Goal: Task Accomplishment & Management: Manage account settings

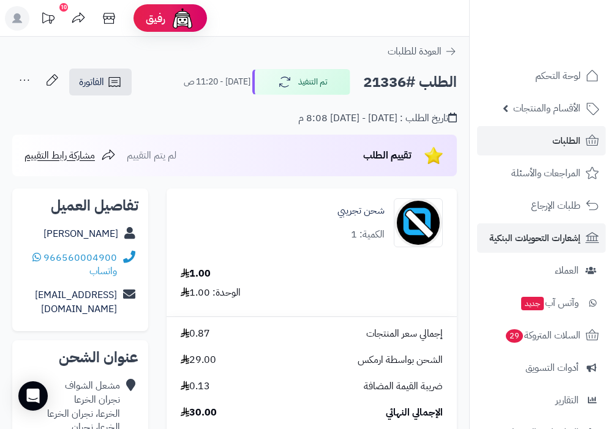
scroll to position [533, 0]
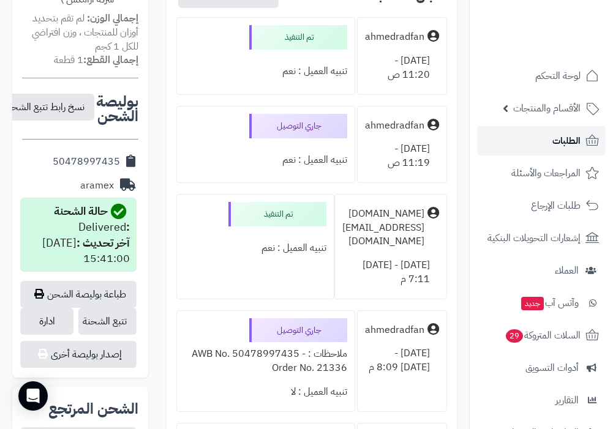
click at [572, 143] on span "الطلبات" at bounding box center [567, 140] width 28 height 17
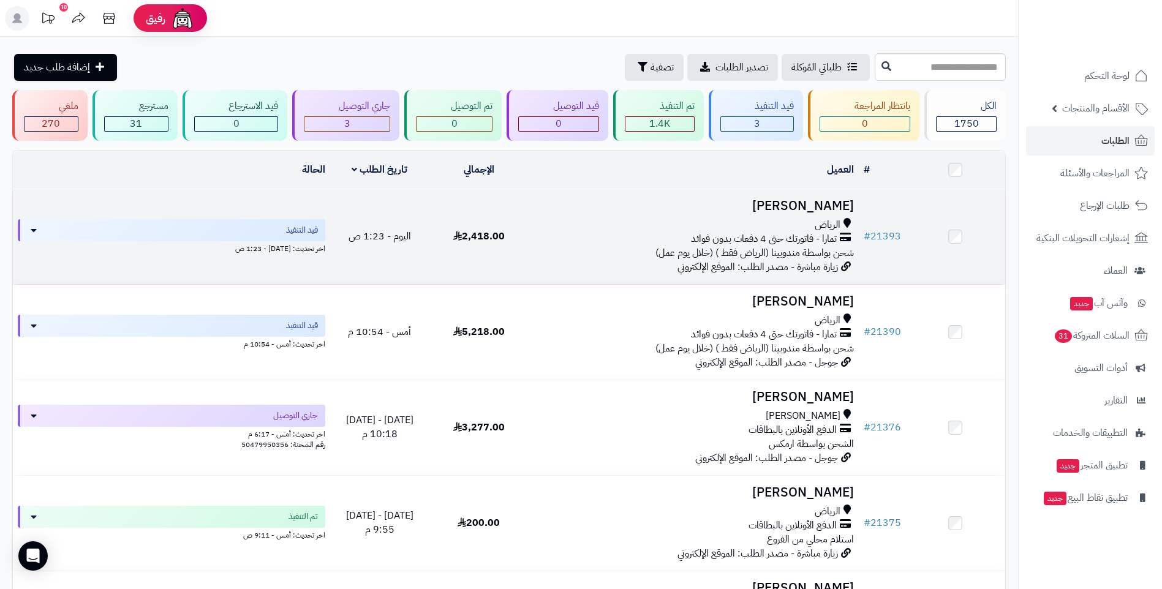
click at [622, 246] on span "شحن بواسطة مندوبينا (الرياض فقط ) (خلال يوم عمل)" at bounding box center [755, 253] width 198 height 15
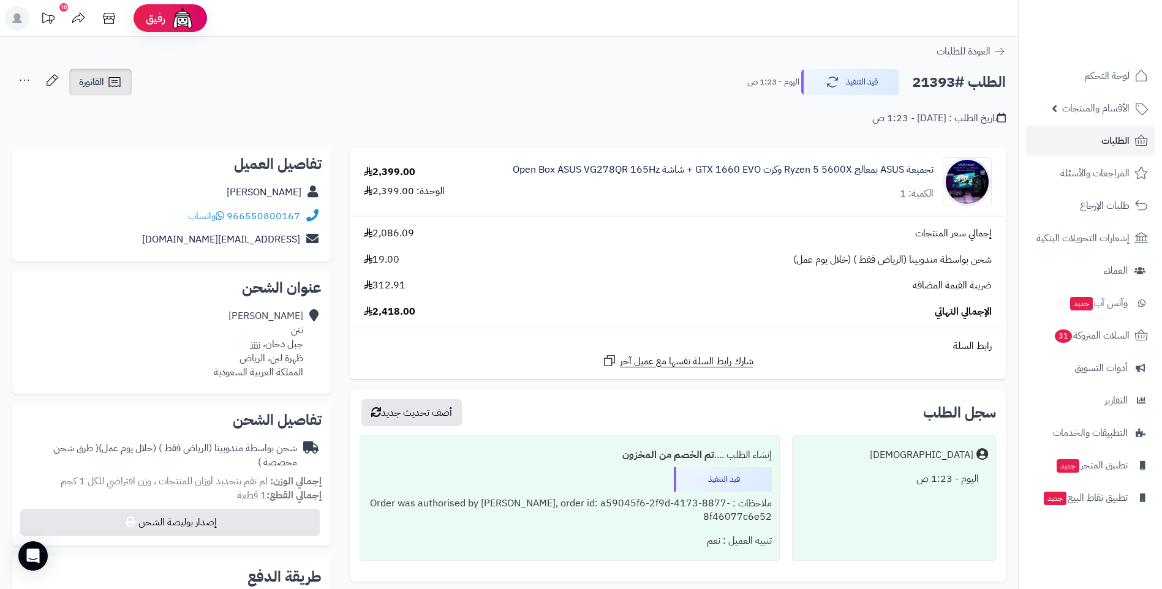
click at [112, 82] on icon at bounding box center [114, 82] width 15 height 15
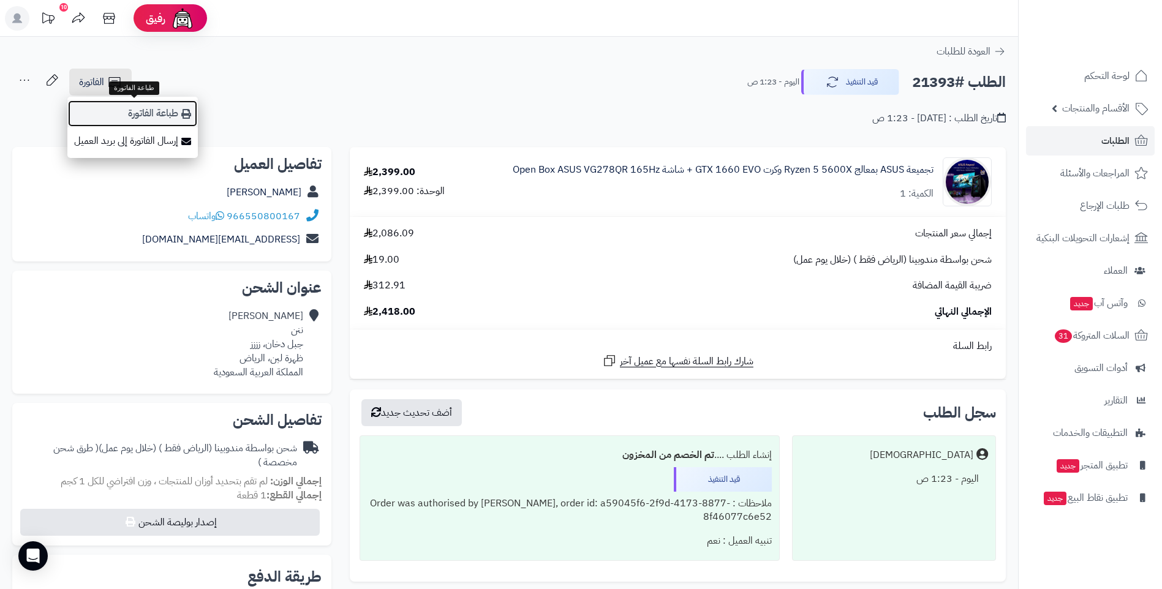
click at [166, 116] on link "طباعة الفاتورة" at bounding box center [132, 114] width 130 height 28
